Goal: Task Accomplishment & Management: Complete application form

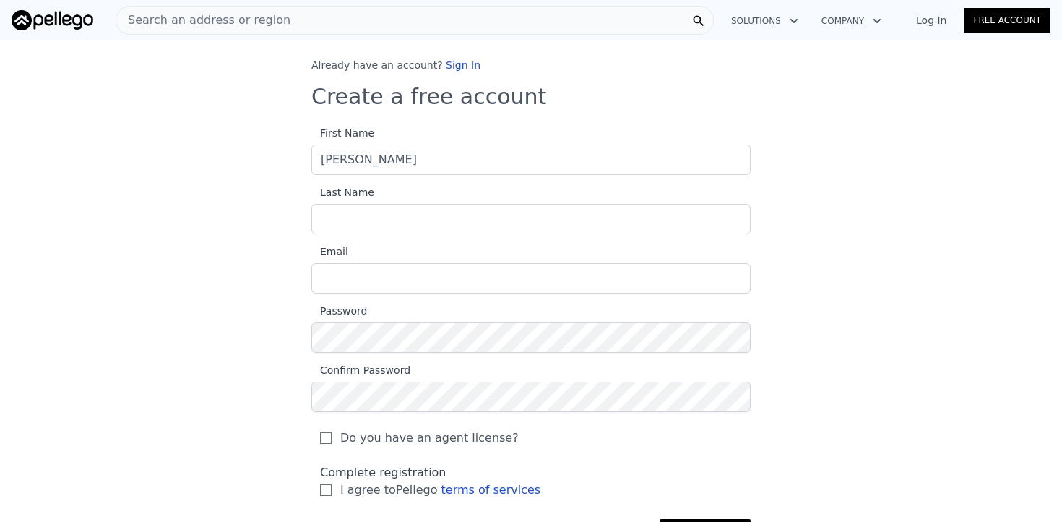
type input "[PERSON_NAME]"
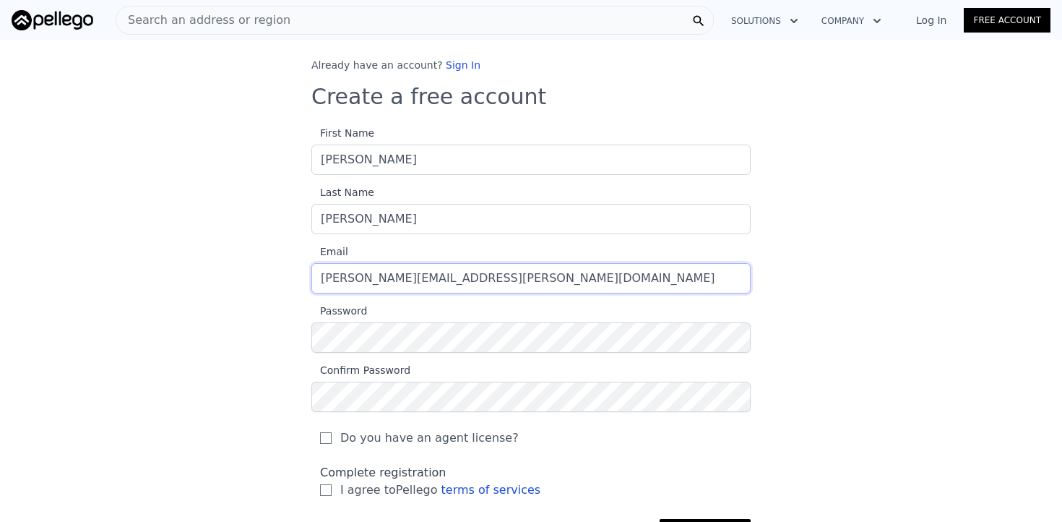
type input "[PERSON_NAME][EMAIL_ADDRESS][PERSON_NAME][DOMAIN_NAME]"
click at [537, 437] on label "Do you have an agent license?" at bounding box center [531, 437] width 422 height 17
click at [332, 437] on input "Do you have an agent license?" at bounding box center [326, 438] width 12 height 12
click at [335, 443] on label "Do you have an agent license?" at bounding box center [531, 437] width 422 height 17
click at [332, 443] on input "Do you have an agent license?" at bounding box center [326, 438] width 12 height 12
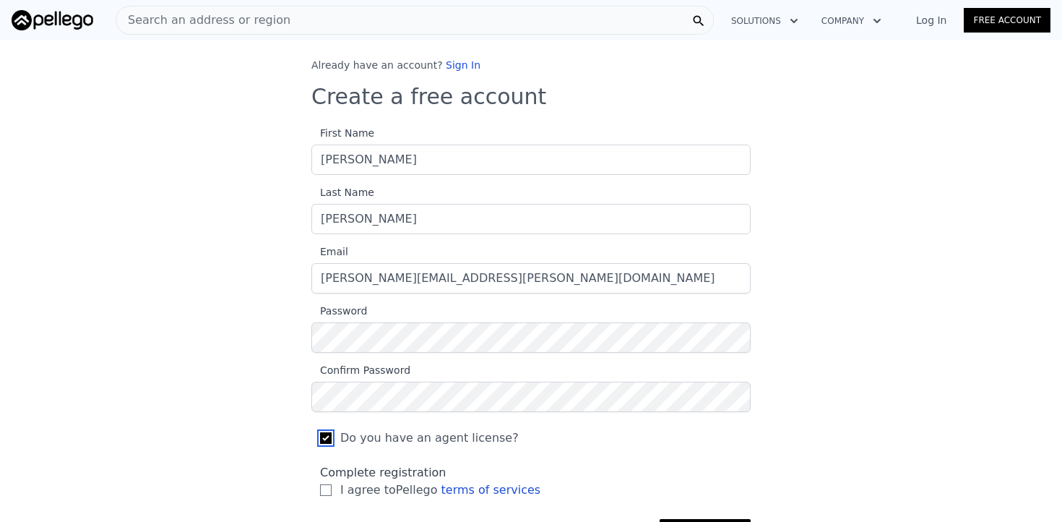
checkbox input "false"
click at [326, 491] on input "I agree to Pellego terms of services" at bounding box center [326, 490] width 12 height 12
checkbox input "true"
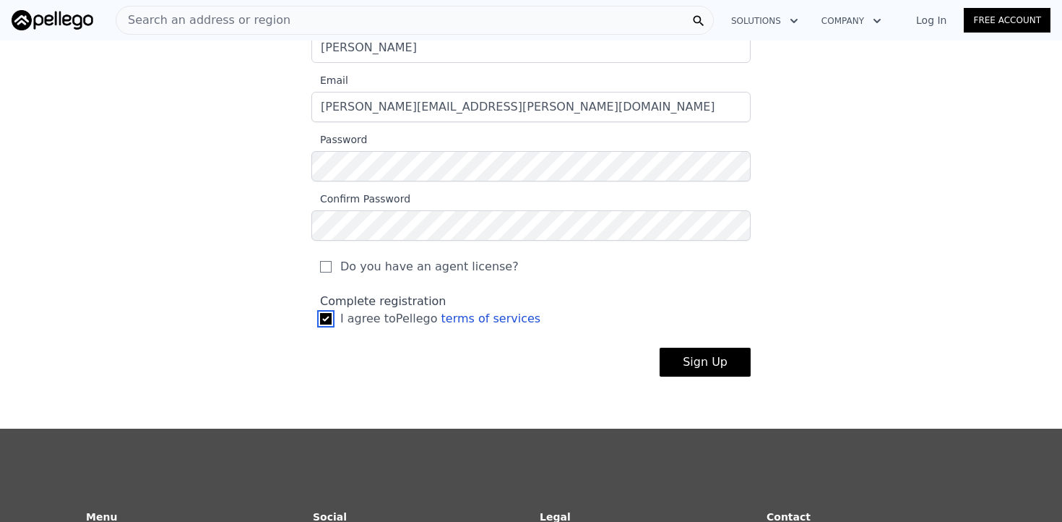
scroll to position [189, 0]
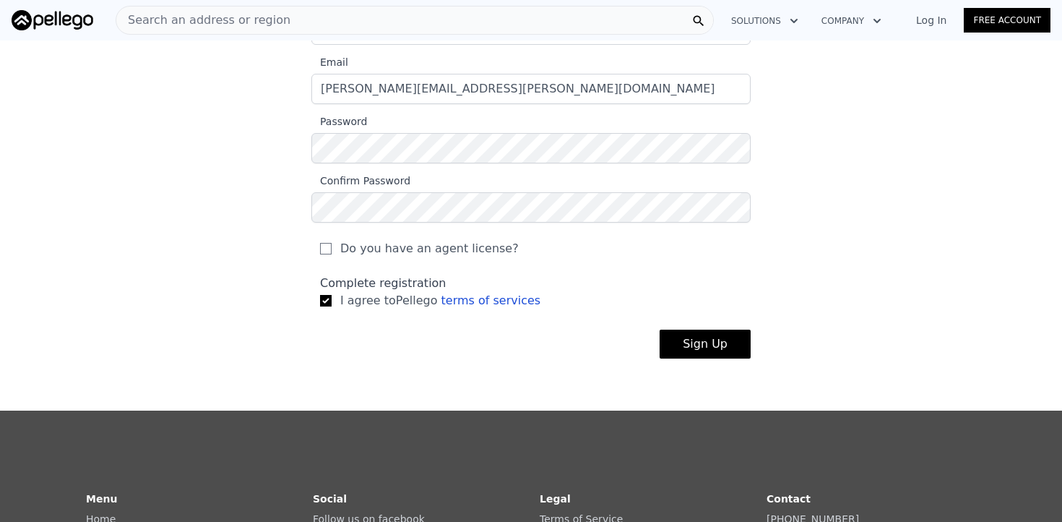
click at [722, 347] on button "Sign Up" at bounding box center [704, 343] width 91 height 29
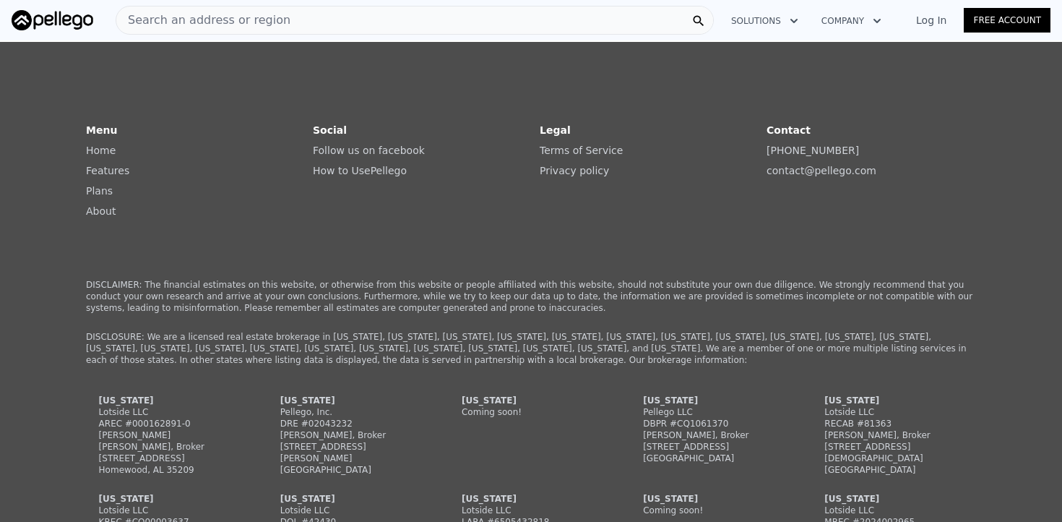
scroll to position [0, 0]
